Goal: Communication & Community: Ask a question

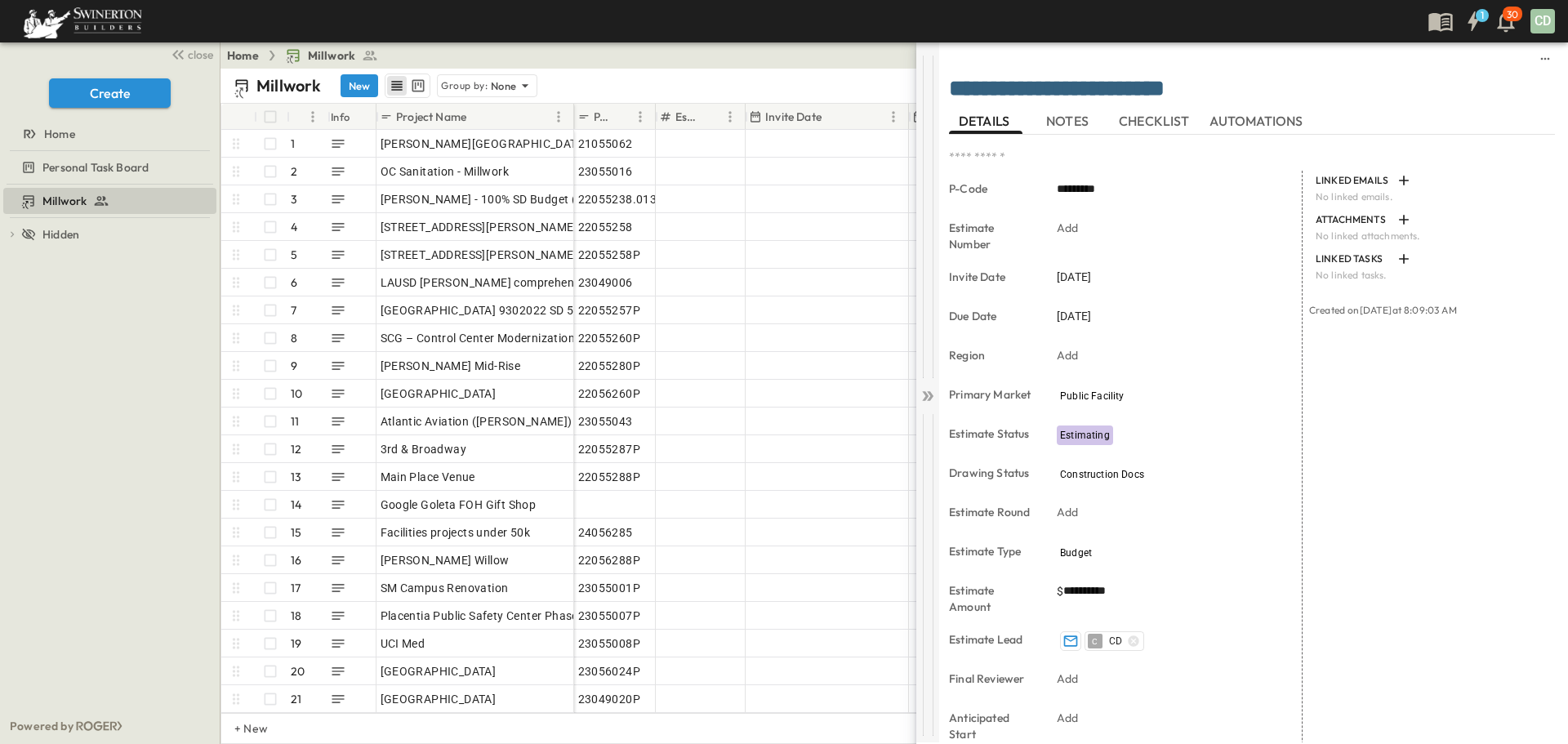
click at [929, 398] on icon at bounding box center [930, 396] width 7 height 10
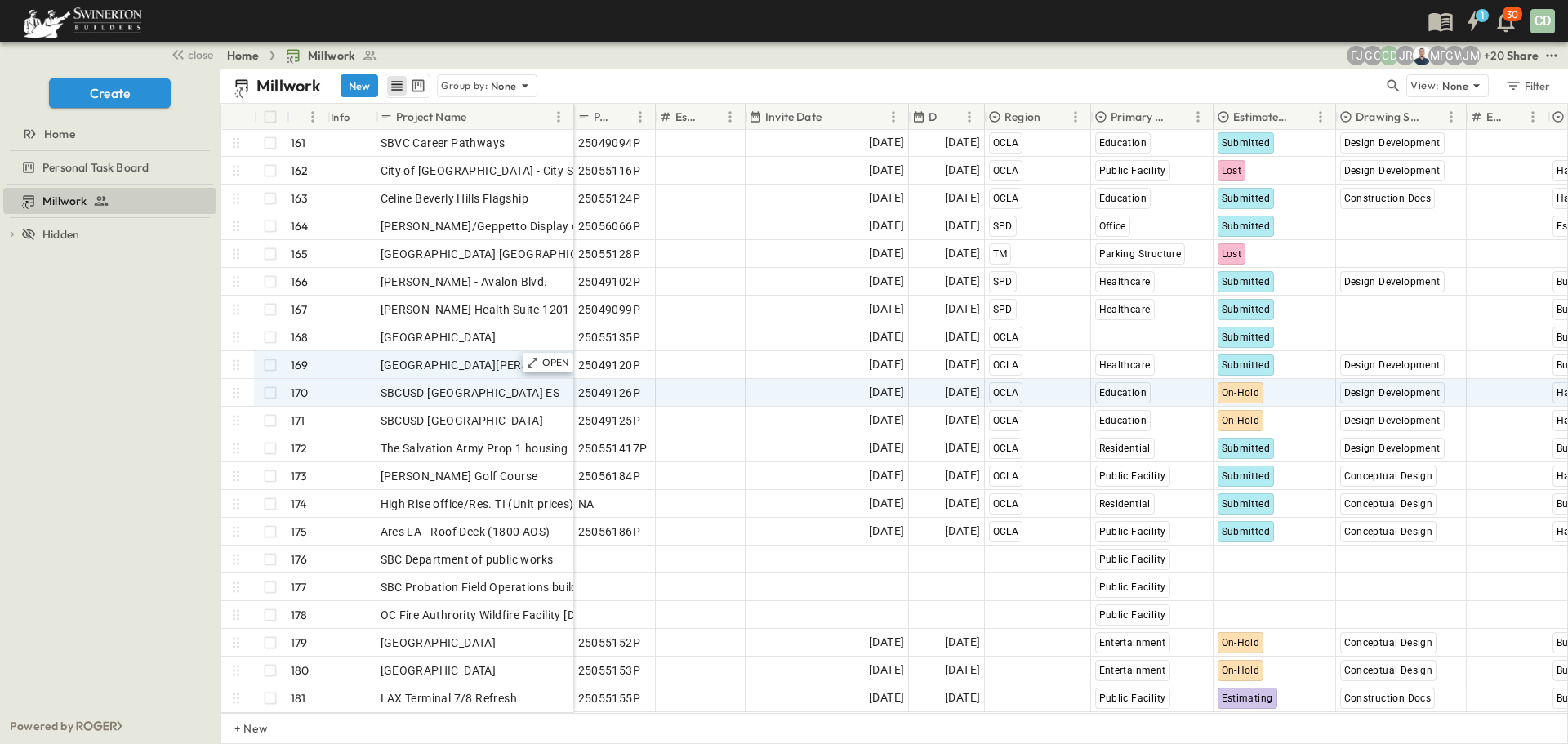
scroll to position [4457, 0]
